Goal: Obtain resource: Download file/media

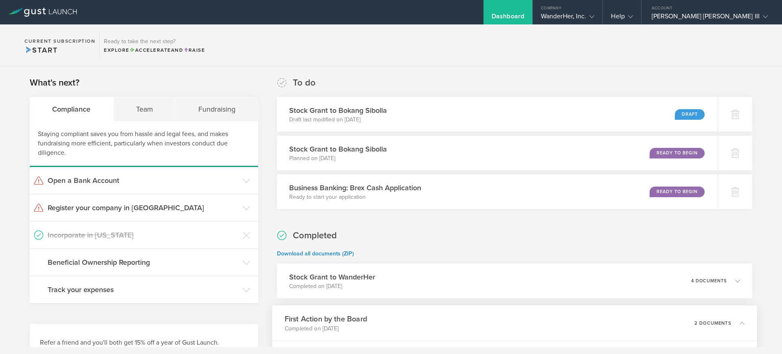
scroll to position [152, 0]
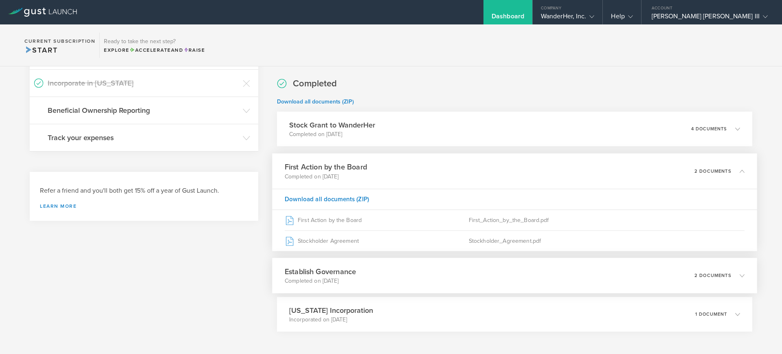
click at [324, 280] on p "Completed on [DATE]" at bounding box center [320, 281] width 71 height 8
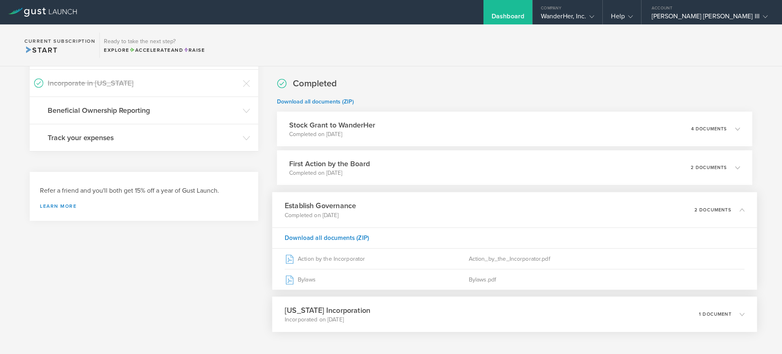
click at [348, 317] on p "Incorporated on [DATE]" at bounding box center [328, 320] width 86 height 8
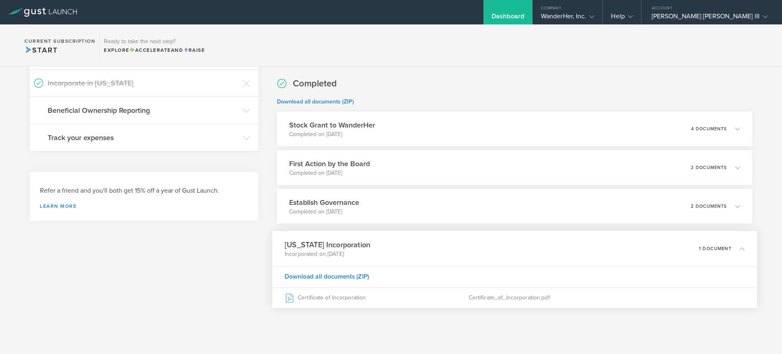
scroll to position [103, 0]
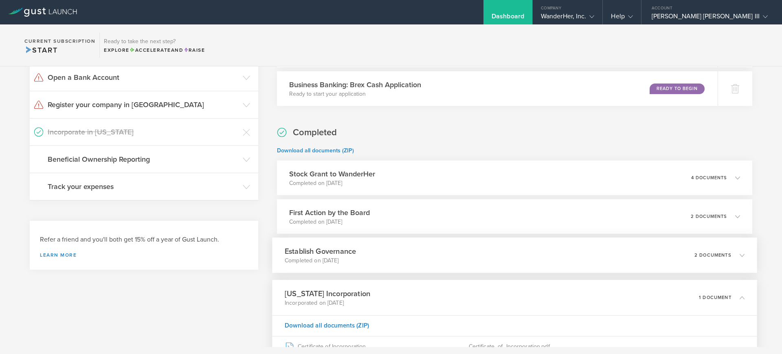
click at [351, 256] on h3 "Establish Governance" at bounding box center [320, 251] width 71 height 11
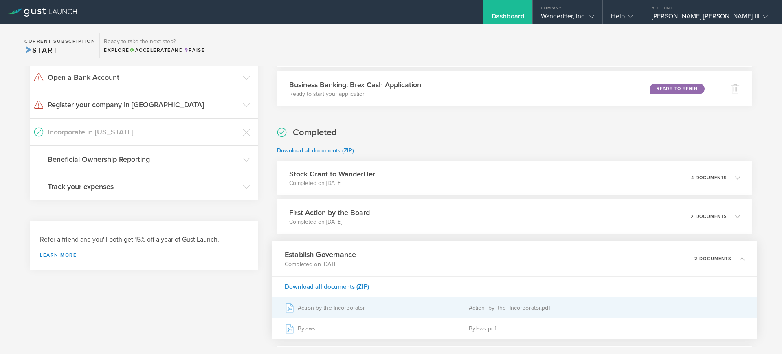
click at [336, 310] on div "Action by the Incorporator" at bounding box center [377, 307] width 184 height 20
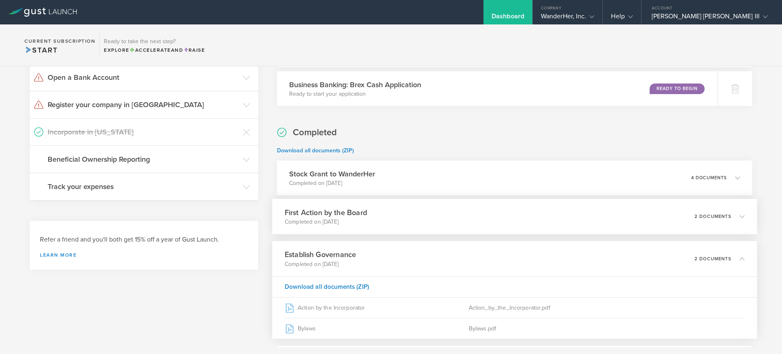
click at [314, 212] on h3 "First Action by the Board" at bounding box center [326, 212] width 82 height 11
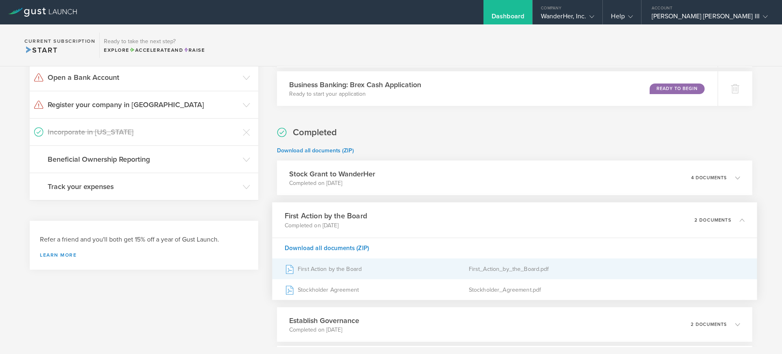
click at [328, 271] on div "First Action by the Board" at bounding box center [377, 269] width 184 height 20
